Goal: Find specific page/section: Find specific page/section

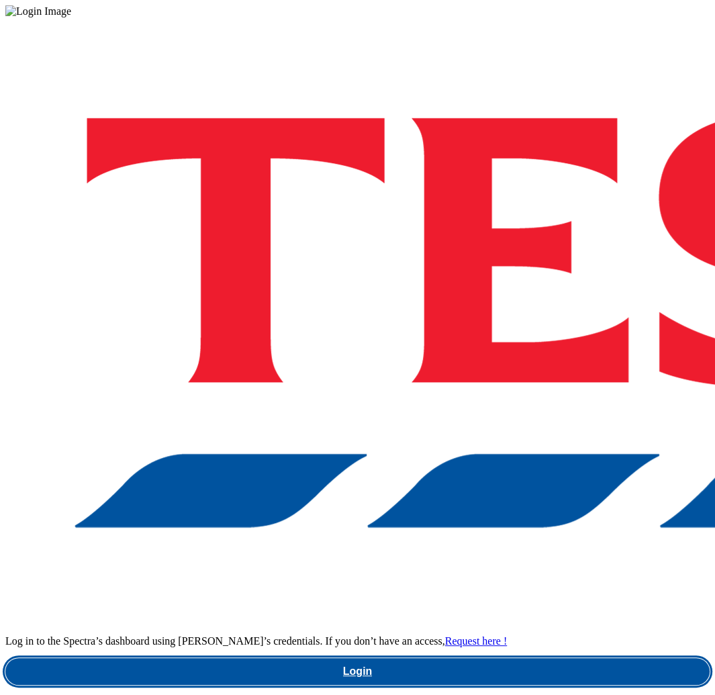
click at [534, 658] on link "Login" at bounding box center [357, 671] width 704 height 27
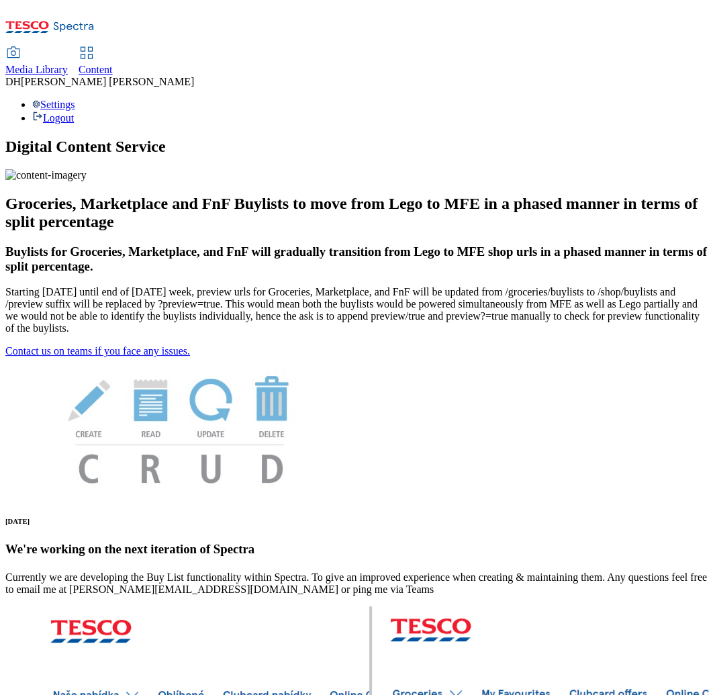
click at [68, 64] on span "Media Library" at bounding box center [36, 69] width 62 height 11
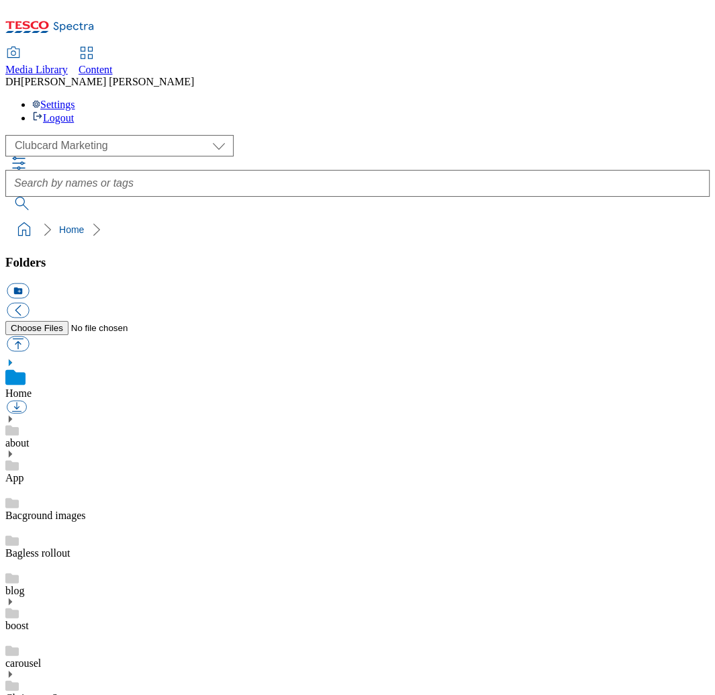
scroll to position [2, 0]
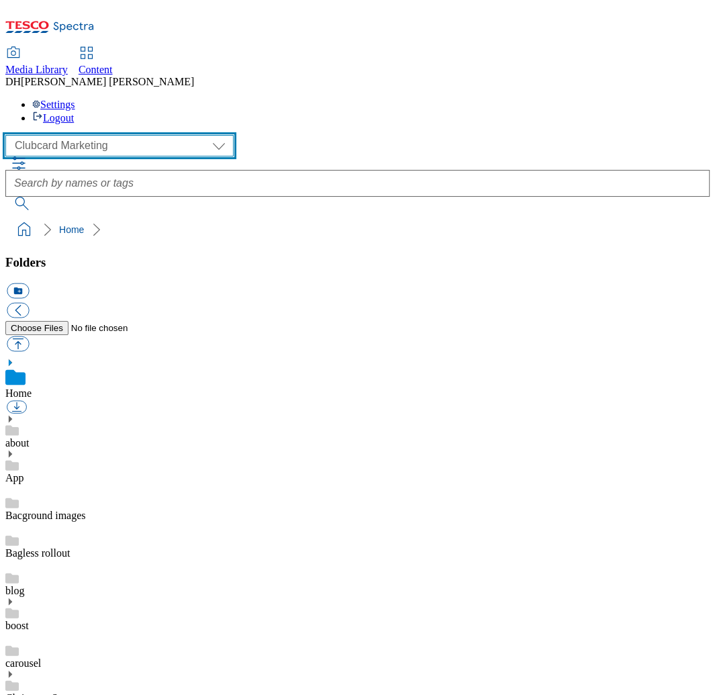
click at [111, 135] on select "Clubcard Marketing Demo Dotcom UK Emails GHS Marketing UK GHS Product UK GHS RO…" at bounding box center [119, 145] width 228 height 21
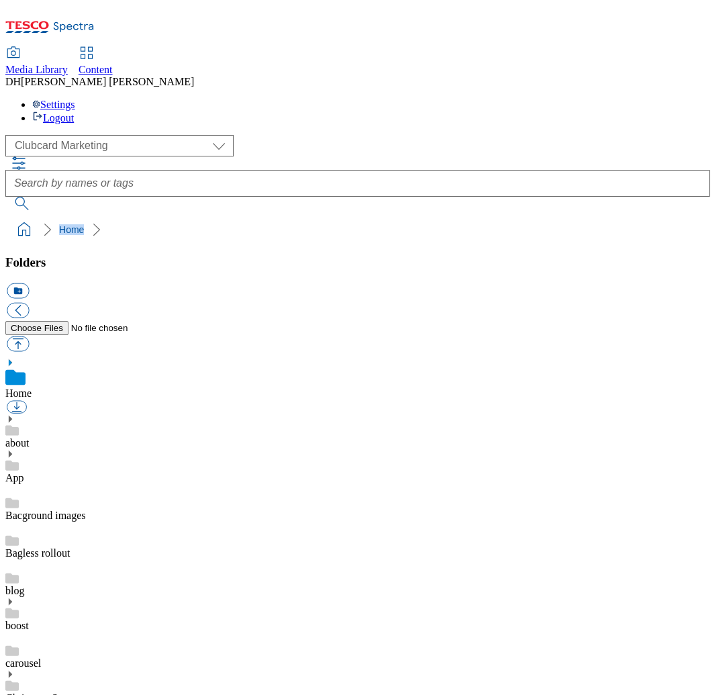
drag, startPoint x: 50, startPoint y: 131, endPoint x: 132, endPoint y: 136, distance: 82.1
click at [132, 217] on ol "Home" at bounding box center [361, 230] width 696 height 26
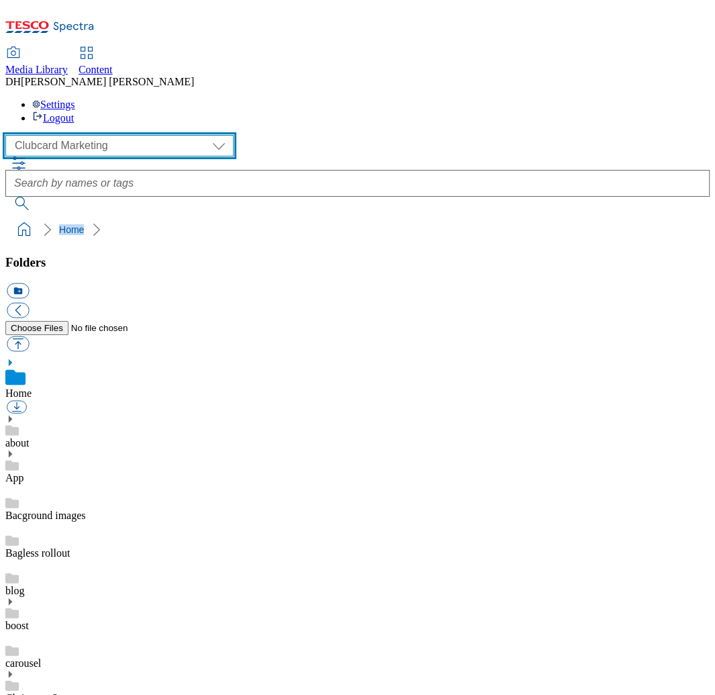
click at [122, 135] on select "Clubcard Marketing Demo Dotcom UK Emails GHS Marketing UK GHS Product UK GHS RO…" at bounding box center [119, 145] width 228 height 21
select select "flare-ghs-mktg"
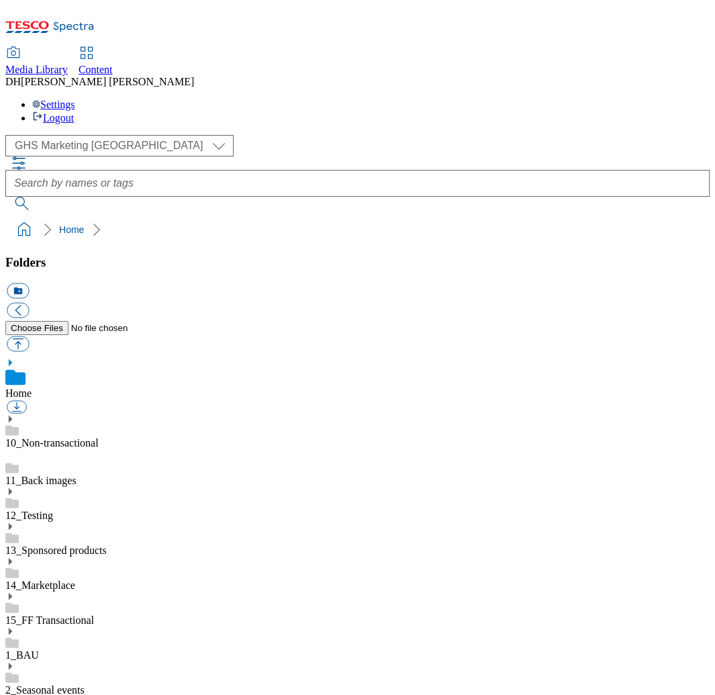
click at [12, 663] on use at bounding box center [10, 666] width 3 height 7
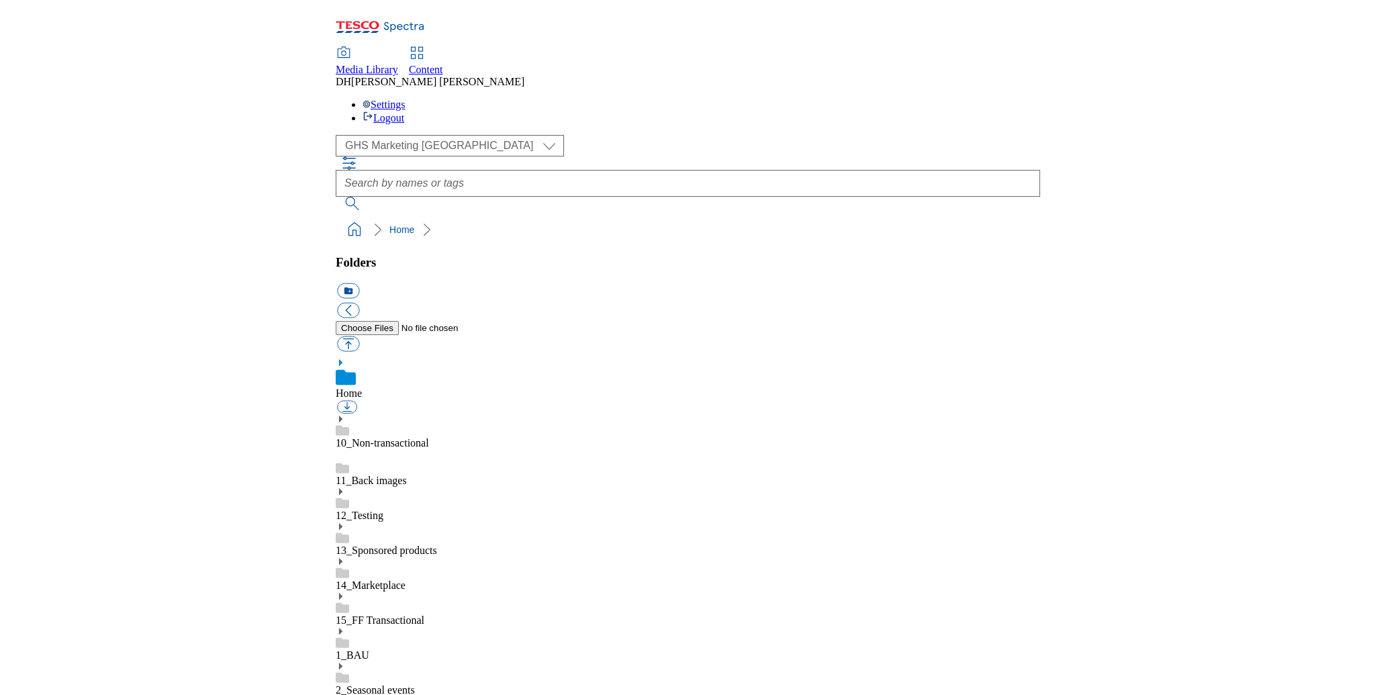
scroll to position [638, 0]
